Goal: Navigation & Orientation: Find specific page/section

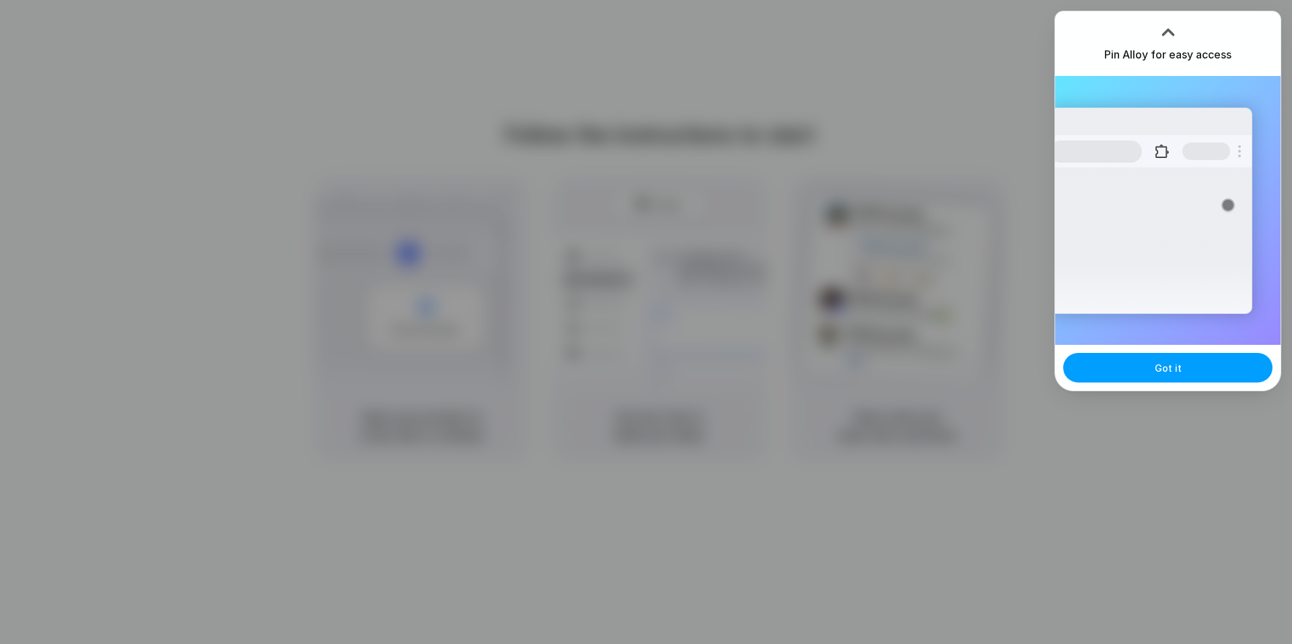
click at [1109, 376] on button "Got it" at bounding box center [1167, 368] width 209 height 30
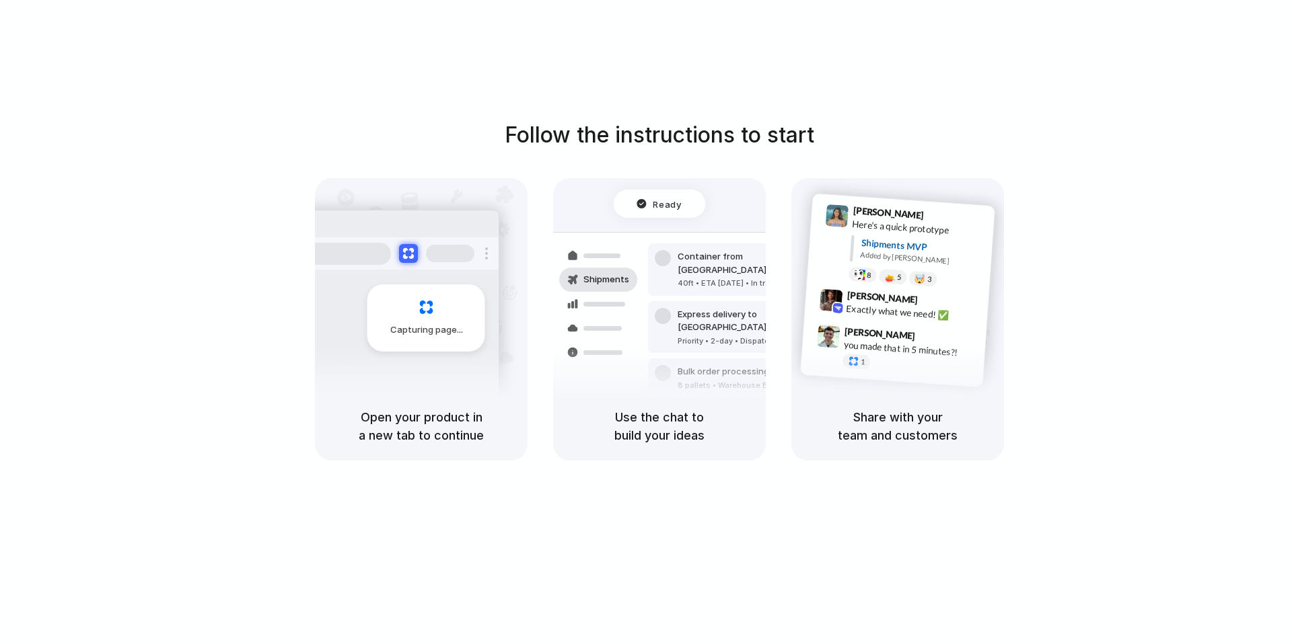
click at [355, 297] on div "Capturing page" at bounding box center [397, 313] width 203 height 207
click at [557, 441] on div "Use the chat to build your ideas" at bounding box center [659, 426] width 213 height 69
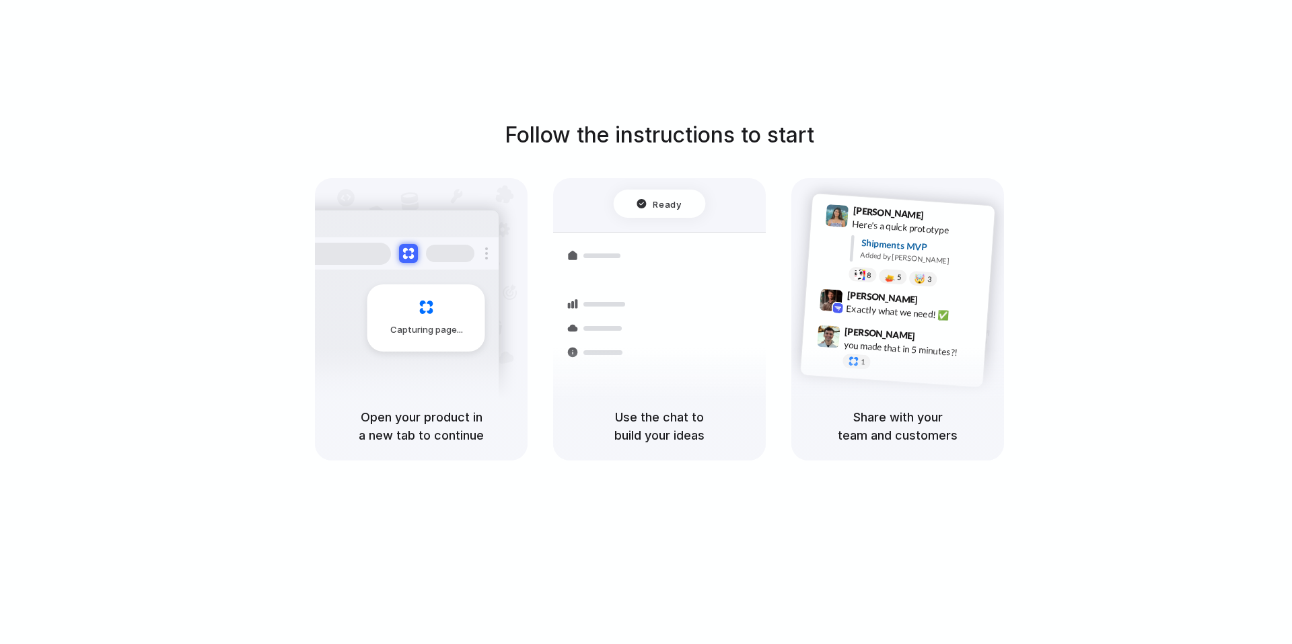
click at [610, 408] on h5 "Use the chat to build your ideas" at bounding box center [659, 426] width 180 height 36
click at [408, 323] on div "Capturing page" at bounding box center [426, 318] width 118 height 67
click at [406, 322] on div "Capturing page" at bounding box center [426, 318] width 118 height 67
click at [590, 548] on div "Follow the instructions to start Capturing page Open your product in a new tab …" at bounding box center [659, 335] width 1319 height 671
click at [914, 361] on div "1" at bounding box center [909, 366] width 135 height 24
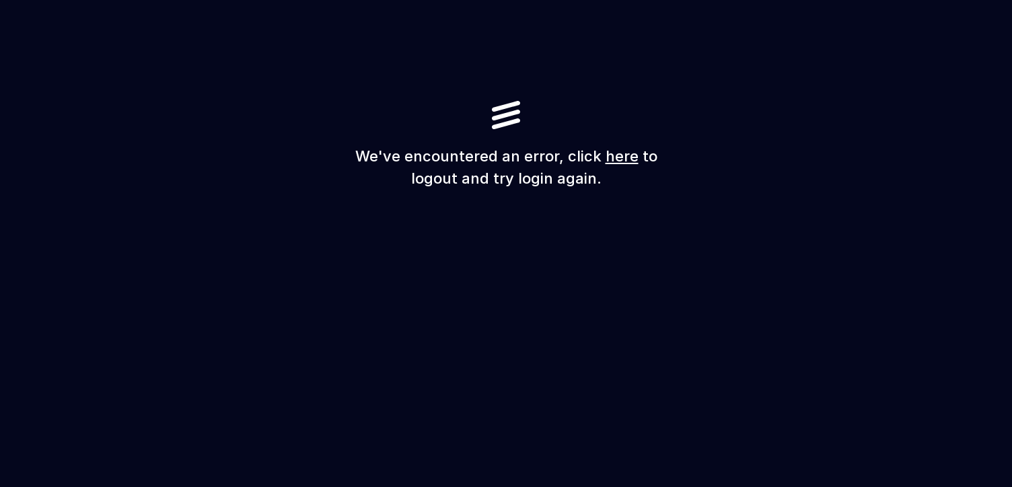
click at [616, 159] on link "here" at bounding box center [621, 155] width 33 height 17
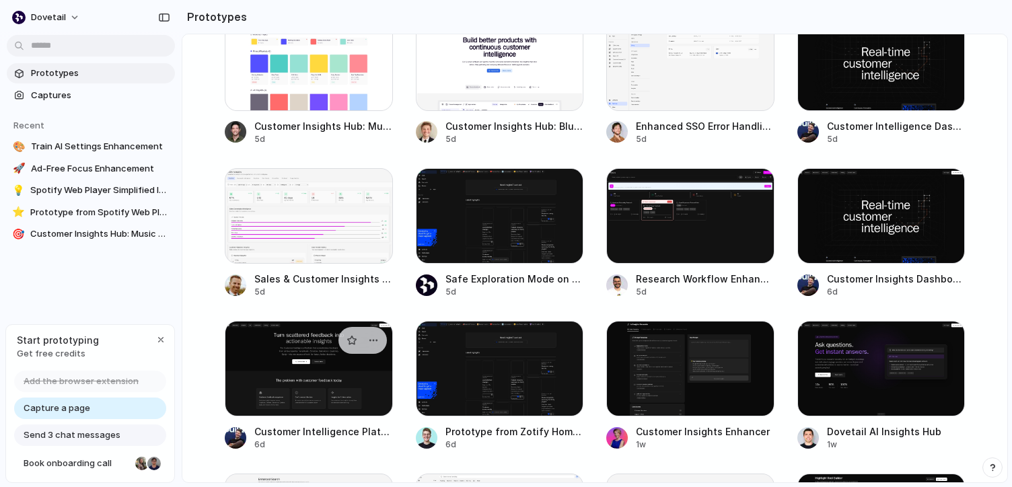
scroll to position [382, 0]
